Goal: Task Accomplishment & Management: Use online tool/utility

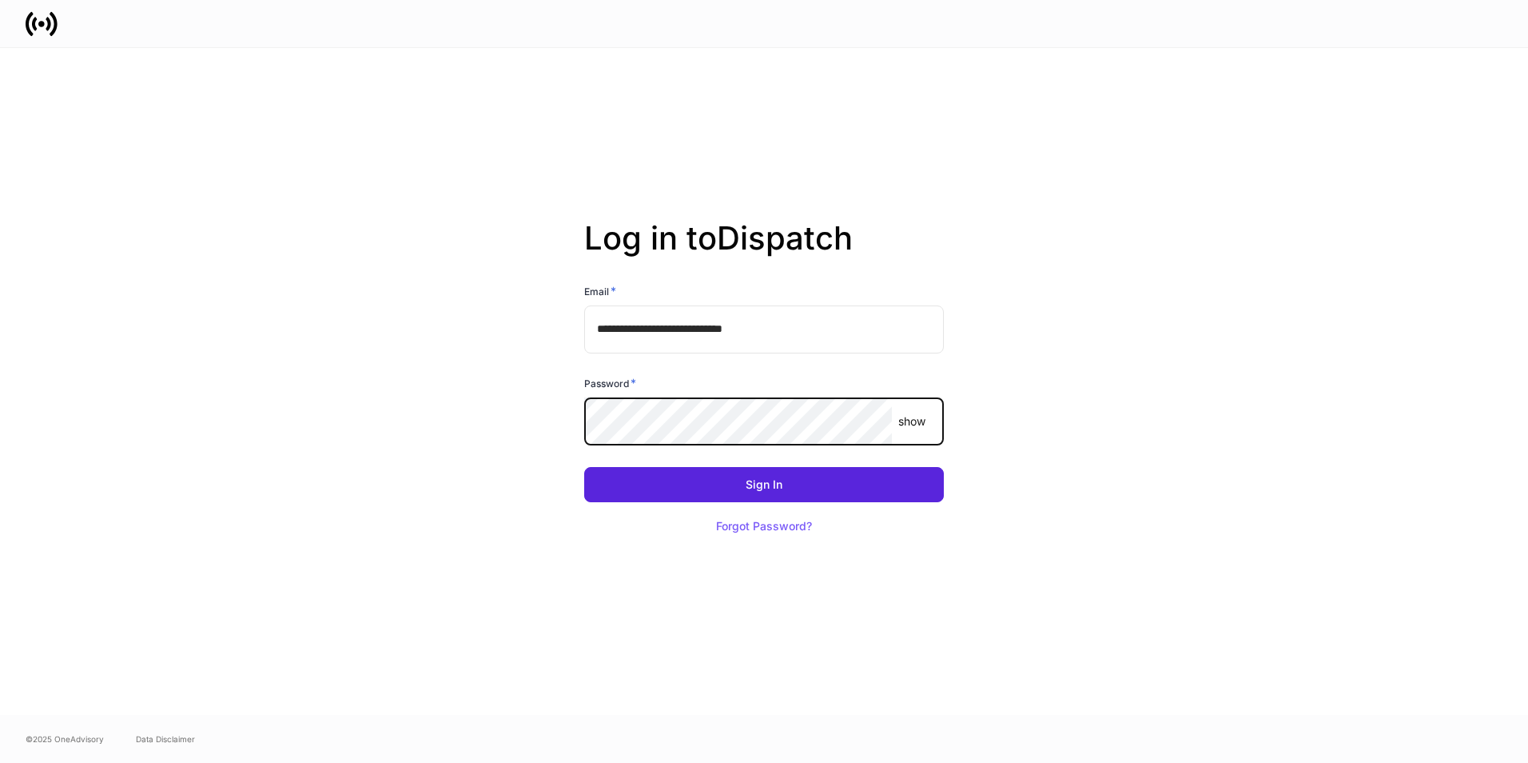
click at [584, 467] on button "Sign In" at bounding box center [764, 484] width 360 height 35
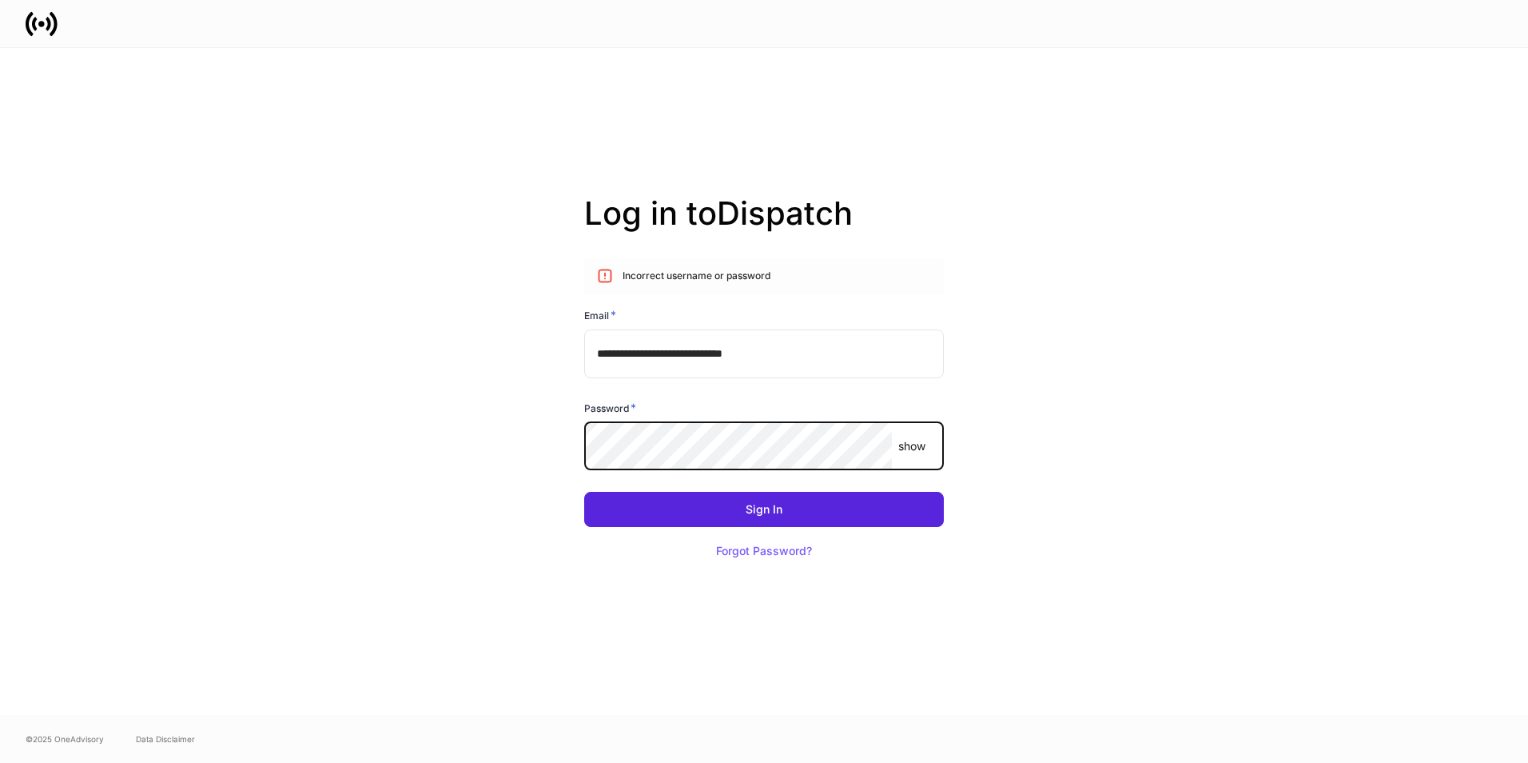
click at [911, 446] on p "show" at bounding box center [911, 446] width 27 height 16
click at [289, 367] on div "**********" at bounding box center [764, 381] width 959 height 667
click at [735, 512] on button "Sign In" at bounding box center [764, 509] width 360 height 35
click at [584, 492] on button "Sign In" at bounding box center [764, 509] width 360 height 35
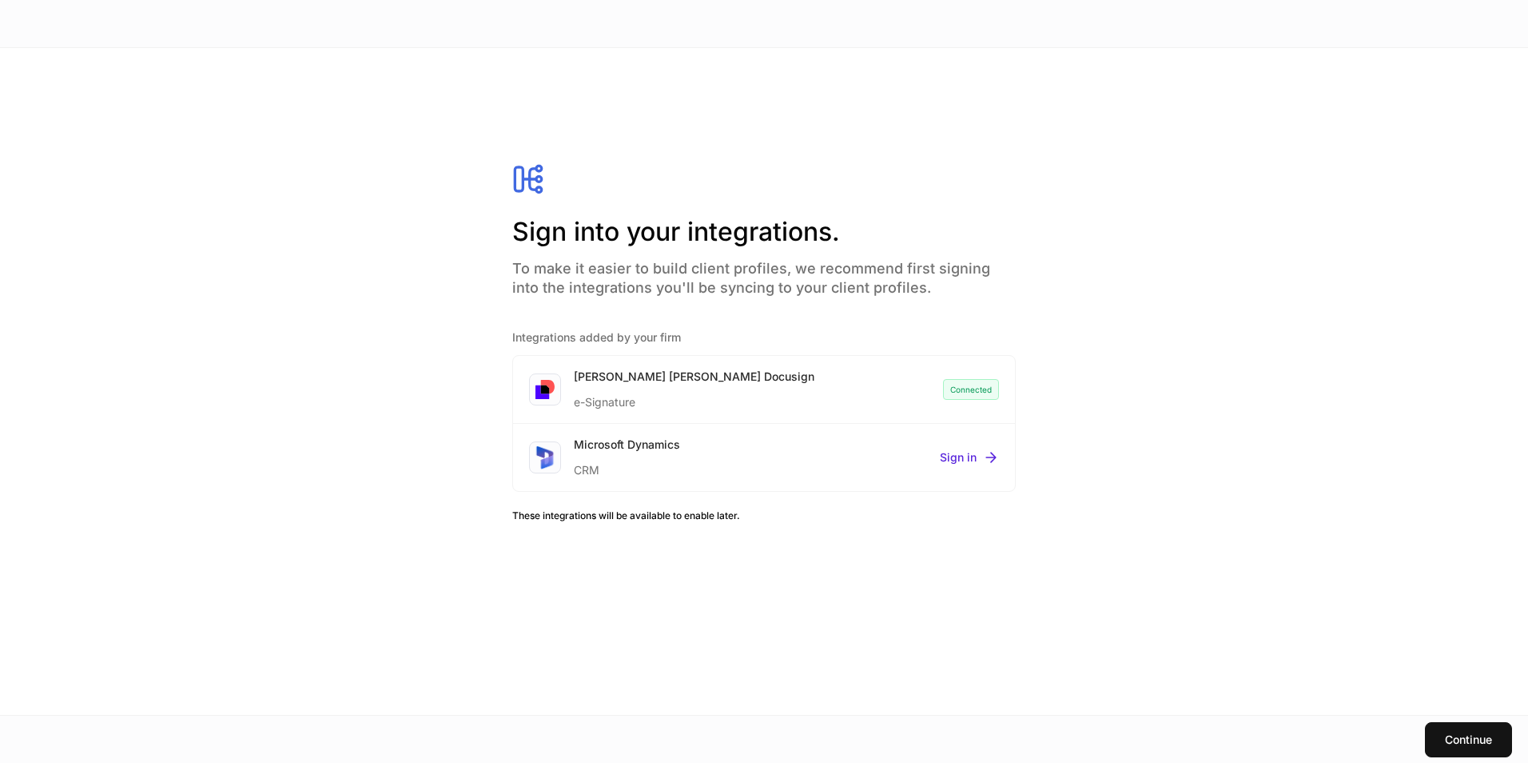
drag, startPoint x: 902, startPoint y: 709, endPoint x: 894, endPoint y: 707, distance: 9.1
click at [901, 707] on div "Sign into your integrations. To make it easier to build client profiles, we rec…" at bounding box center [763, 381] width 719 height 667
click at [1262, 287] on div "Sign into your integrations. To make it easier to build client profiles, we rec…" at bounding box center [764, 381] width 1528 height 667
